Goal: Task Accomplishment & Management: Use online tool/utility

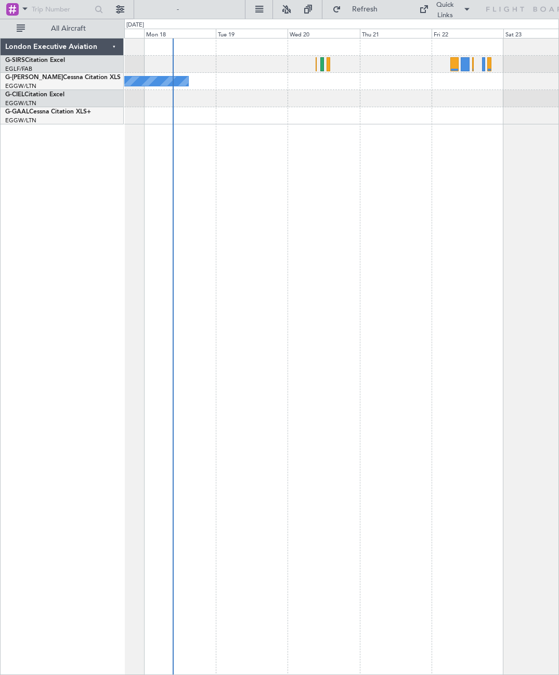
click at [488, 90] on div "Owner" at bounding box center [341, 81] width 435 height 17
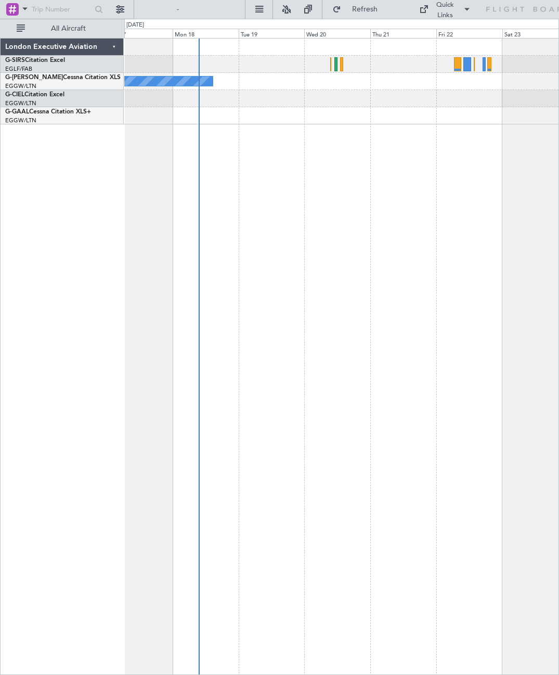
click at [459, 67] on div at bounding box center [457, 64] width 7 height 14
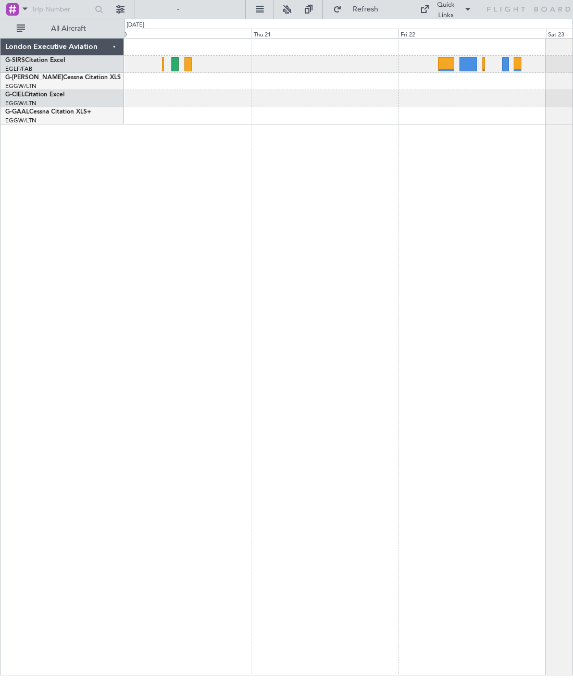
click at [472, 65] on div at bounding box center [468, 64] width 18 height 14
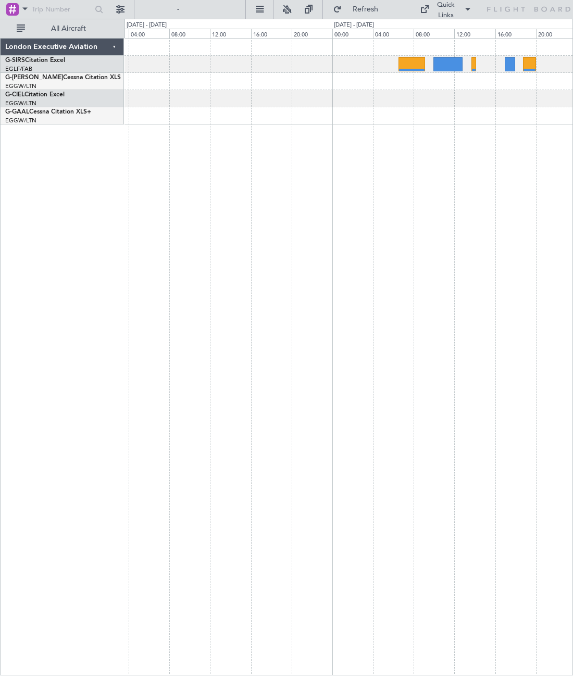
click at [500, 81] on div at bounding box center [348, 81] width 448 height 17
click at [476, 62] on div at bounding box center [348, 64] width 448 height 17
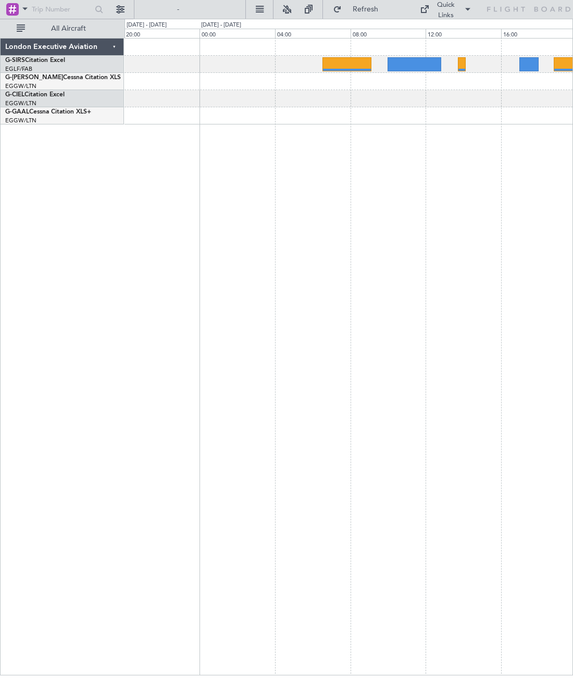
click at [466, 63] on div at bounding box center [348, 64] width 448 height 17
click at [464, 63] on div at bounding box center [461, 64] width 8 height 14
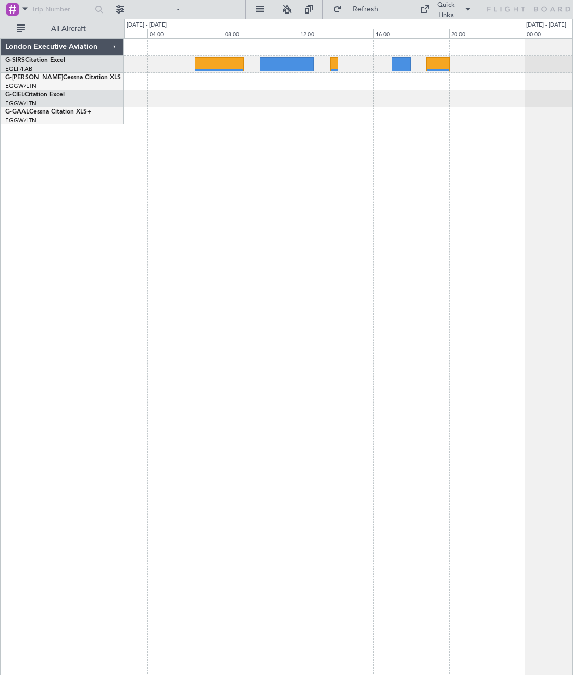
click at [399, 61] on div at bounding box center [400, 64] width 19 height 14
click at [441, 64] on div at bounding box center [438, 64] width 24 height 14
click at [230, 67] on div at bounding box center [219, 64] width 49 height 14
click at [290, 58] on div at bounding box center [287, 64] width 54 height 14
click at [220, 62] on div at bounding box center [219, 64] width 49 height 14
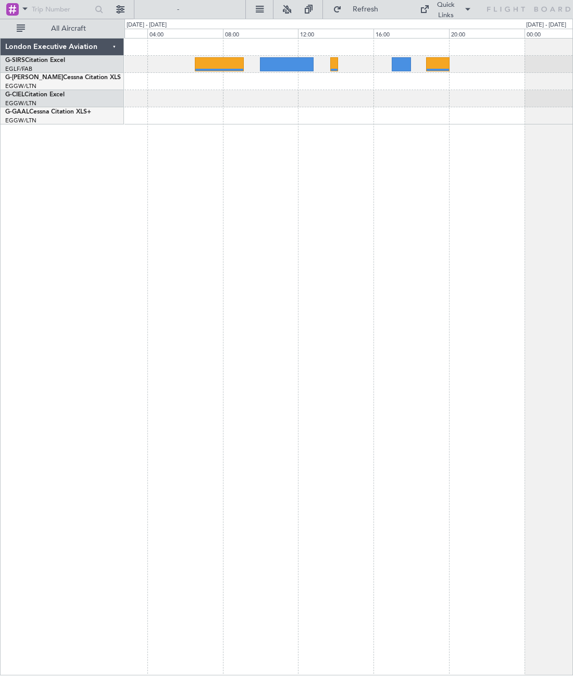
click at [280, 62] on div at bounding box center [287, 64] width 54 height 14
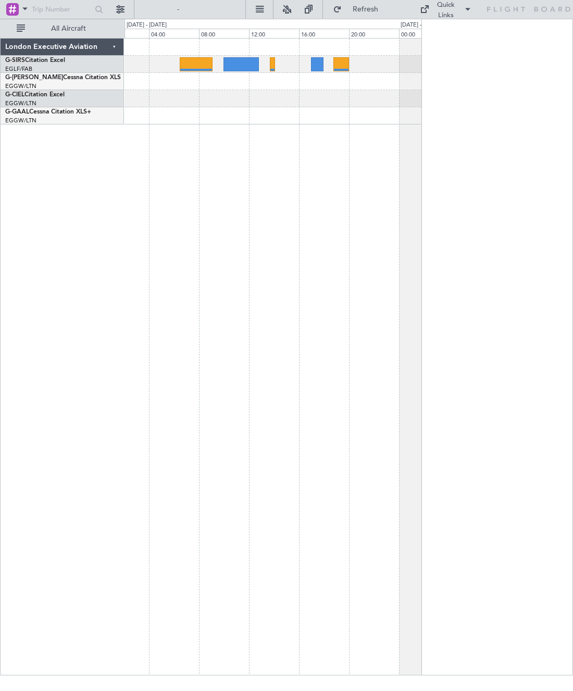
click at [270, 67] on div at bounding box center [272, 64] width 5 height 14
click at [311, 63] on div at bounding box center [317, 64] width 12 height 14
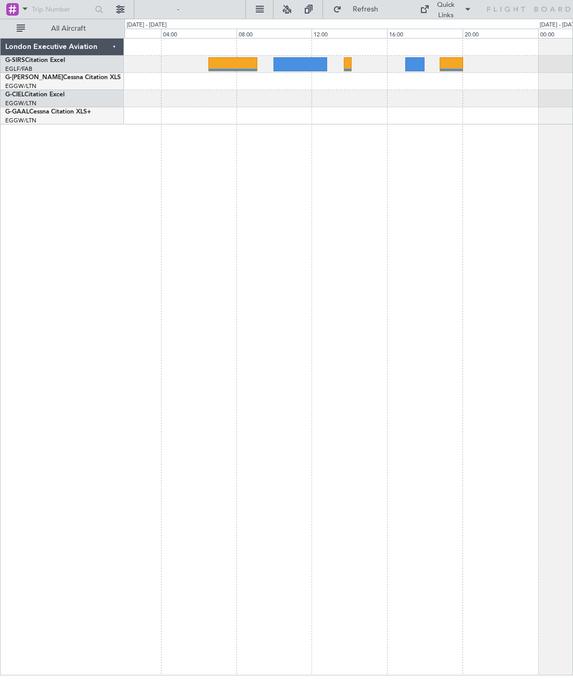
click at [336, 59] on div at bounding box center [348, 64] width 448 height 17
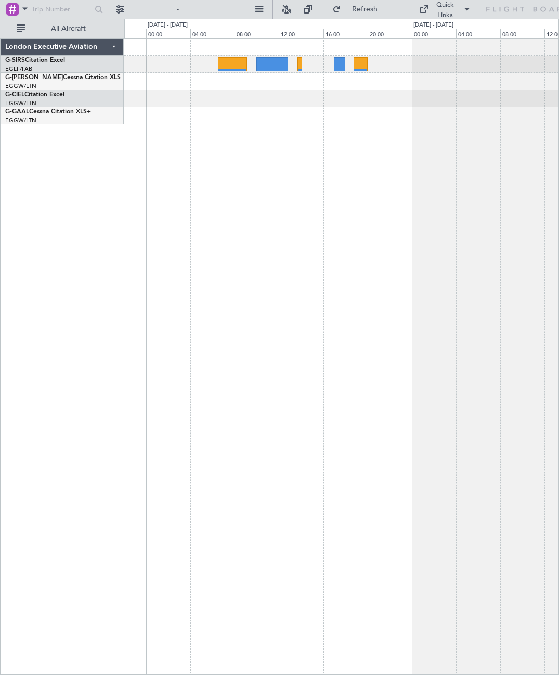
click at [414, 74] on div at bounding box center [341, 81] width 435 height 17
click at [241, 65] on div at bounding box center [233, 64] width 29 height 14
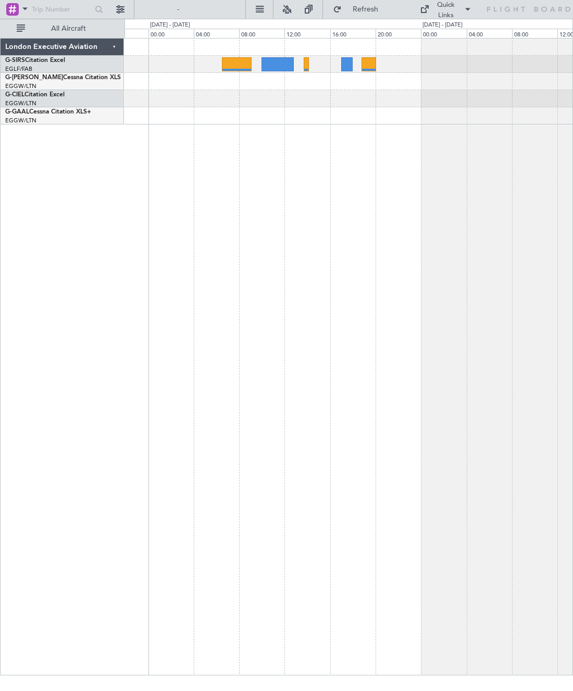
click at [279, 62] on div at bounding box center [277, 64] width 32 height 14
click at [309, 64] on div at bounding box center [348, 64] width 448 height 17
click at [307, 59] on div at bounding box center [305, 64] width 5 height 14
click at [283, 62] on div at bounding box center [277, 64] width 32 height 14
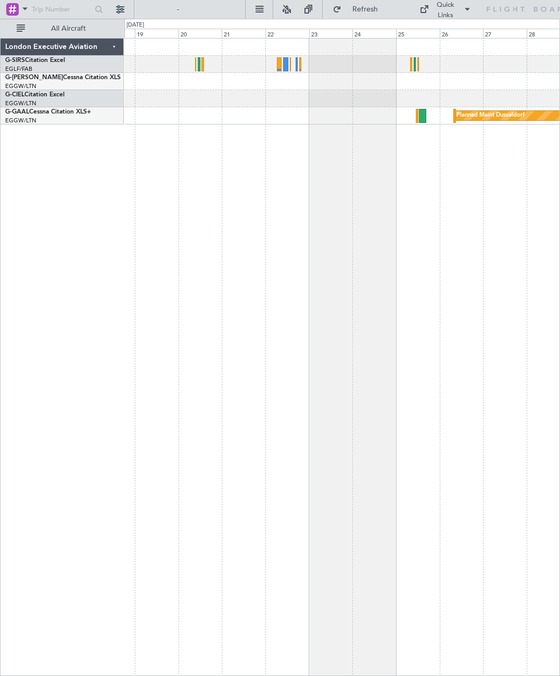
click at [288, 61] on div at bounding box center [285, 64] width 5 height 14
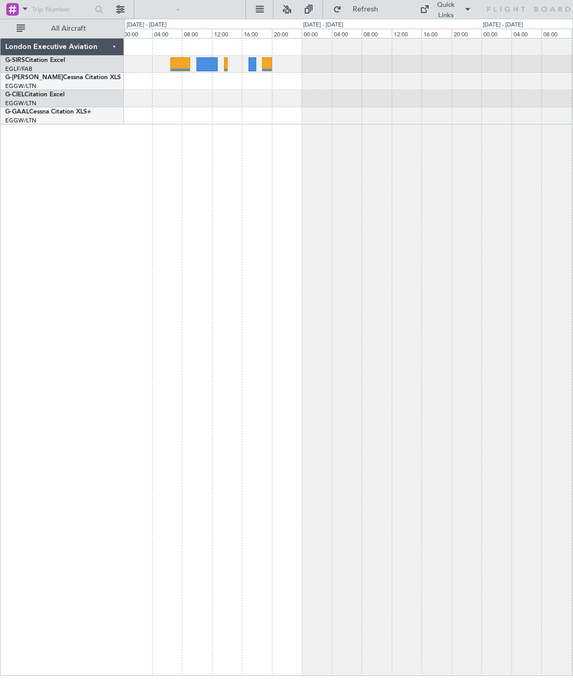
click at [229, 62] on div at bounding box center [348, 64] width 448 height 17
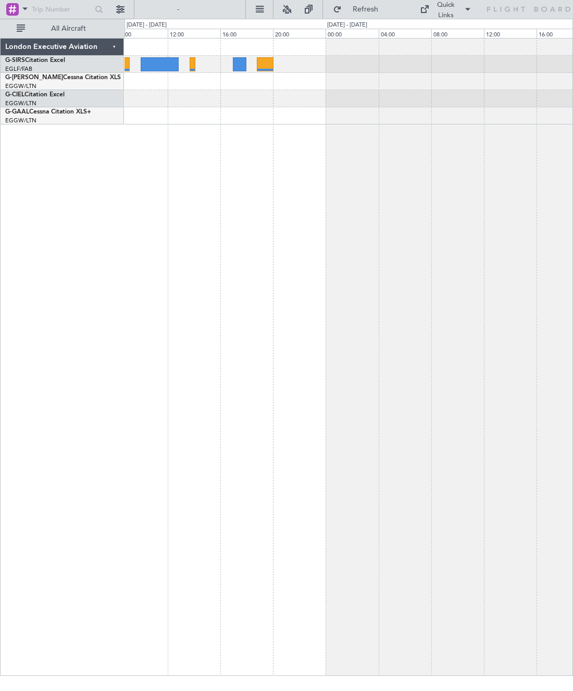
click at [190, 59] on div at bounding box center [192, 64] width 6 height 14
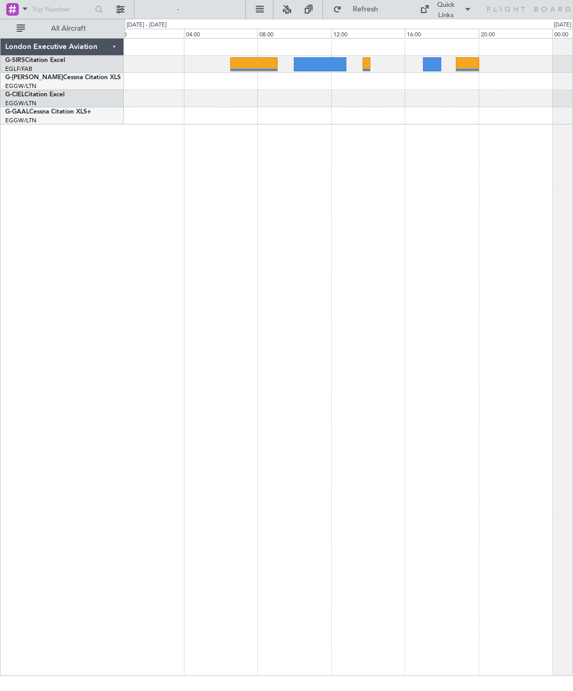
click at [252, 59] on div at bounding box center [254, 64] width 48 height 14
click at [470, 67] on div at bounding box center [466, 64] width 23 height 14
click at [361, 63] on div at bounding box center [348, 64] width 448 height 17
click at [366, 65] on div at bounding box center [366, 64] width 8 height 14
click at [335, 65] on div at bounding box center [320, 64] width 53 height 14
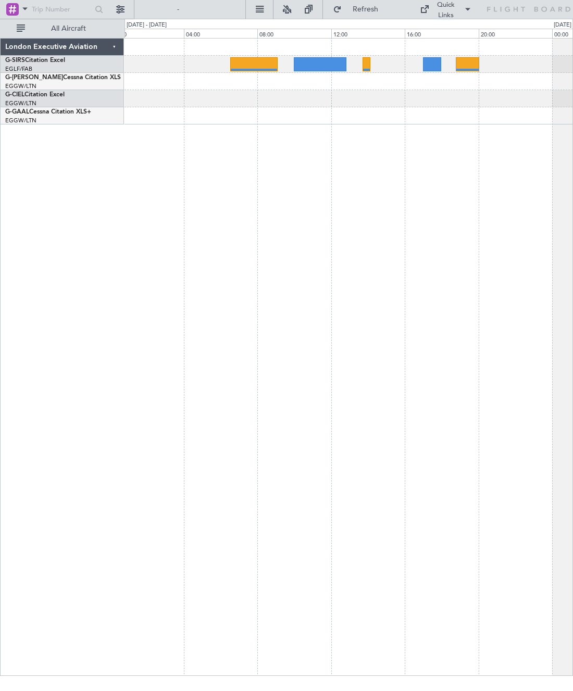
click at [438, 58] on div at bounding box center [432, 64] width 19 height 14
click at [364, 60] on div at bounding box center [366, 64] width 8 height 14
click at [44, 359] on div "London Executive Aviation G-SIRS Citation Excel EGLF/FAB London (Farnborough) G…" at bounding box center [62, 357] width 123 height 638
